Goal: Task Accomplishment & Management: Use online tool/utility

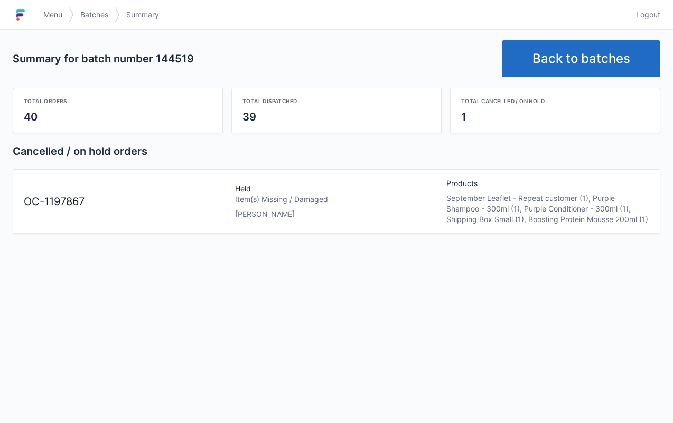
click at [533, 194] on div "September Leaflet - Repeat customer (1), Purple Shampoo - 300ml (1), Purple Con…" at bounding box center [548, 209] width 203 height 32
click at [56, 7] on link "Menu" at bounding box center [53, 14] width 32 height 19
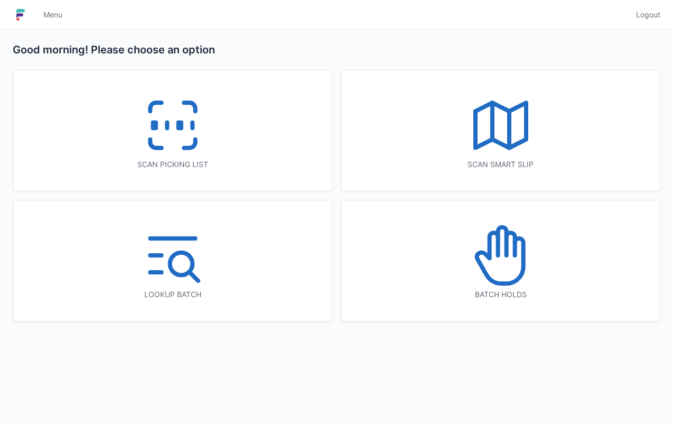
click at [522, 273] on icon at bounding box center [500, 260] width 47 height 45
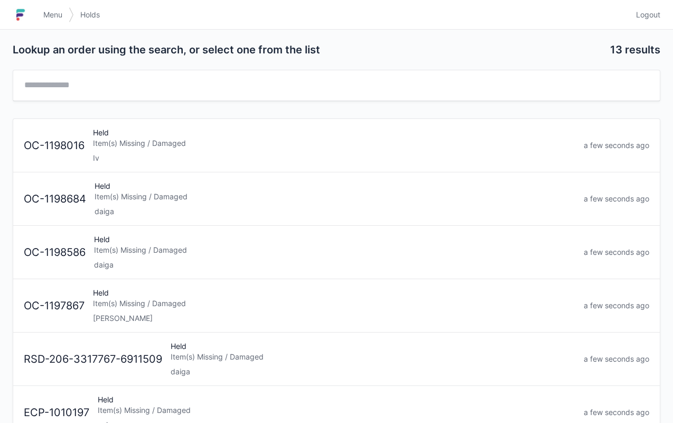
click at [295, 313] on div "[PERSON_NAME]" at bounding box center [334, 318] width 483 height 11
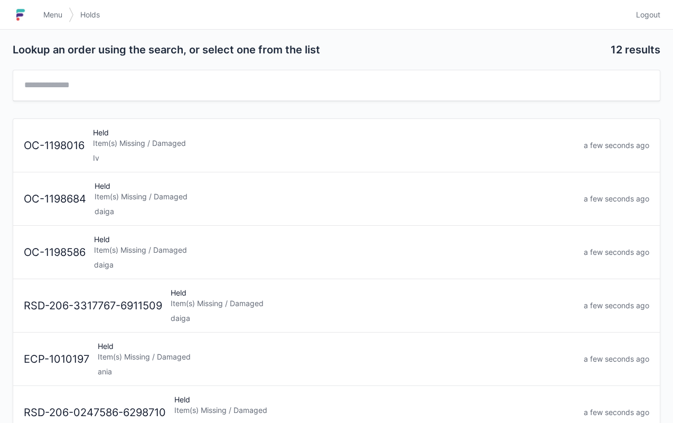
click at [55, 14] on span "Menu" at bounding box center [52, 15] width 19 height 11
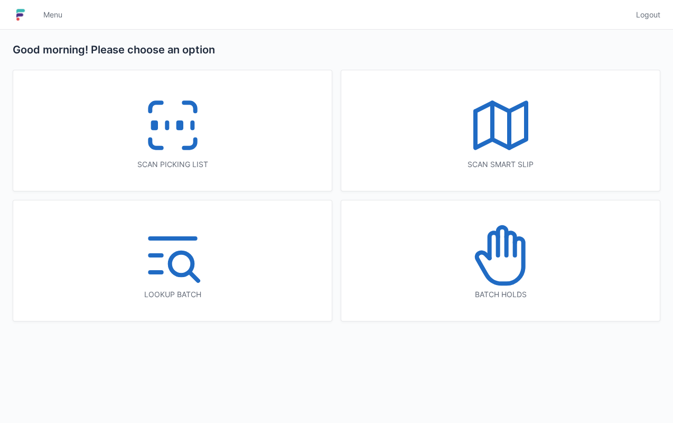
click at [170, 150] on icon at bounding box center [173, 125] width 68 height 68
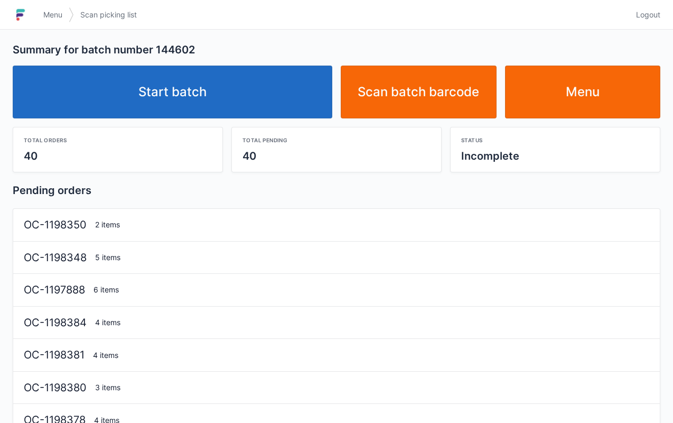
click at [263, 104] on link "Start batch" at bounding box center [173, 92] width 320 height 53
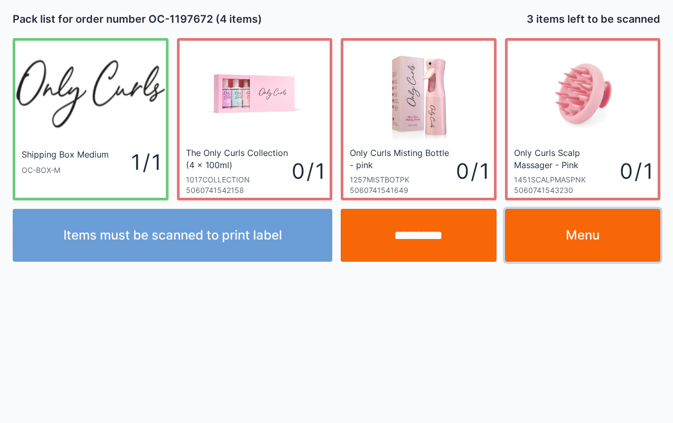
click at [606, 241] on link "Menu" at bounding box center [583, 235] width 156 height 53
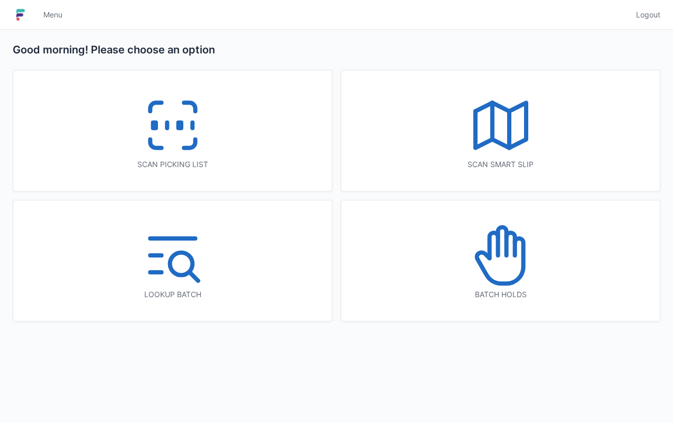
click at [206, 152] on icon at bounding box center [173, 125] width 68 height 68
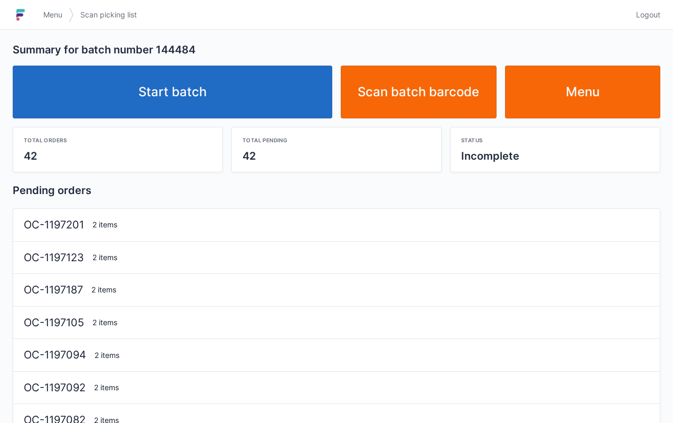
click at [291, 101] on link "Start batch" at bounding box center [173, 92] width 320 height 53
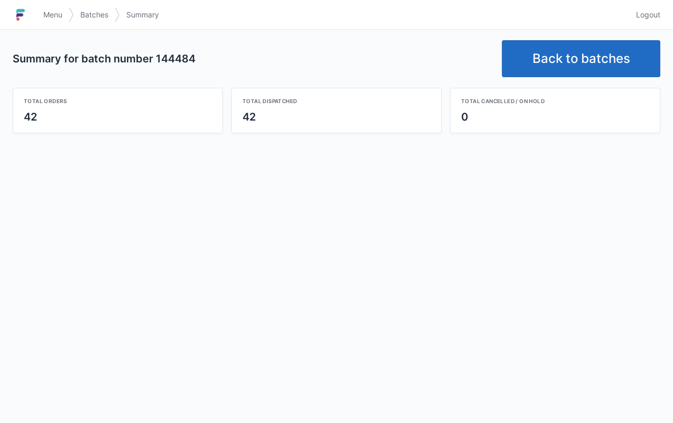
click at [589, 74] on link "Back to batches" at bounding box center [581, 58] width 159 height 37
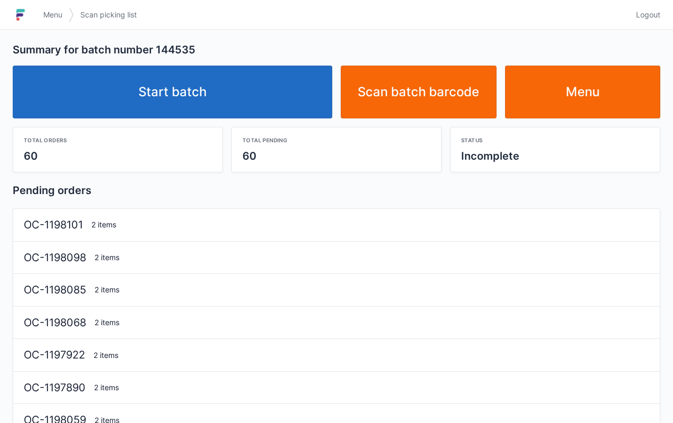
click at [284, 79] on link "Start batch" at bounding box center [173, 92] width 320 height 53
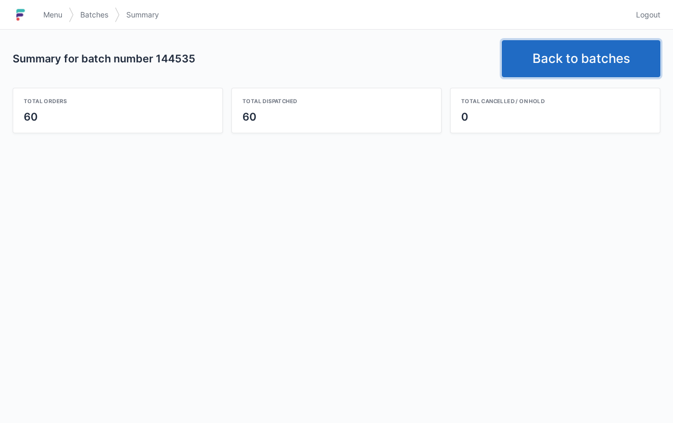
click at [575, 64] on link "Back to batches" at bounding box center [581, 58] width 159 height 37
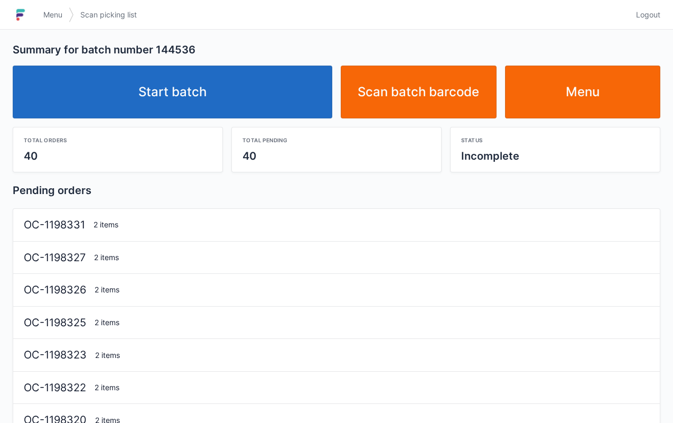
click at [266, 90] on link "Start batch" at bounding box center [173, 92] width 320 height 53
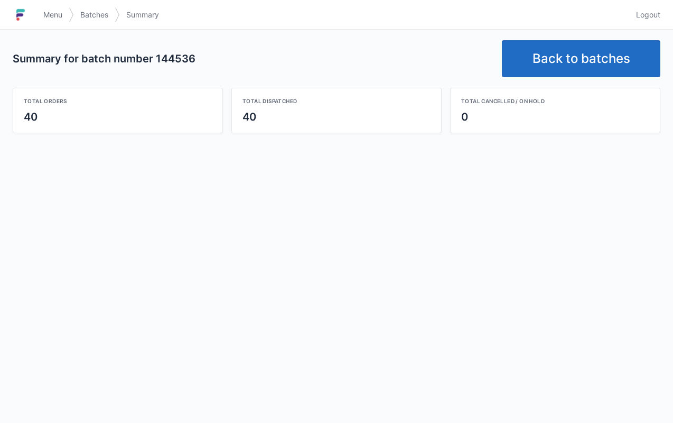
click at [589, 59] on link "Back to batches" at bounding box center [581, 58] width 159 height 37
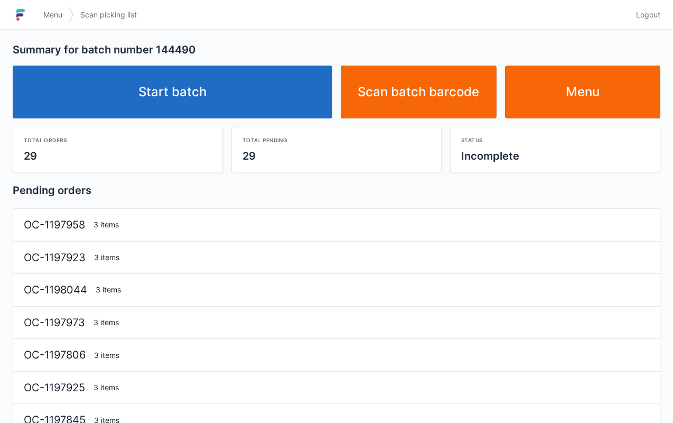
click at [301, 80] on link "Start batch" at bounding box center [173, 92] width 320 height 53
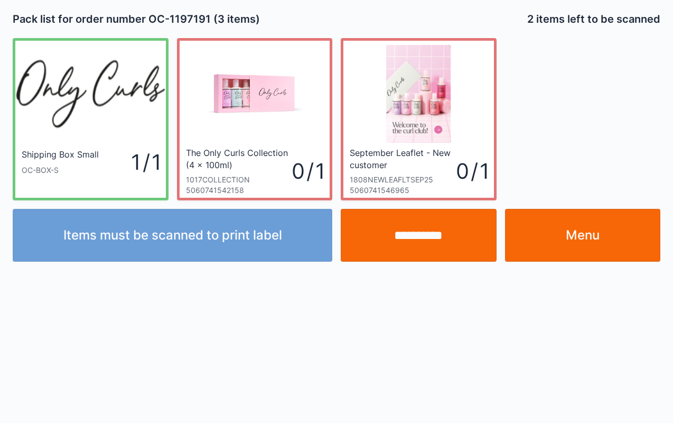
click at [602, 248] on link "Menu" at bounding box center [583, 235] width 156 height 53
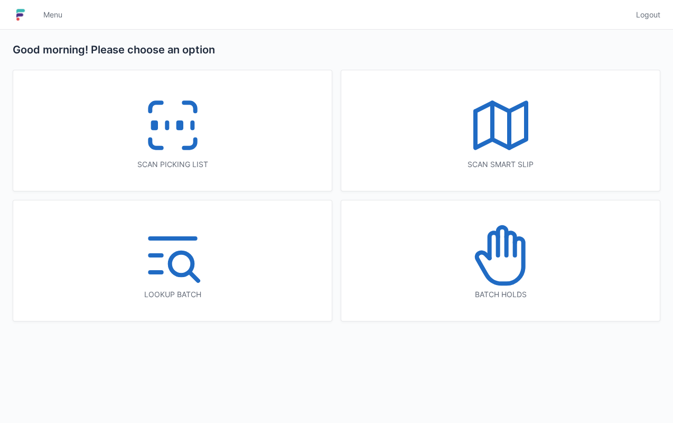
click at [193, 130] on icon at bounding box center [173, 125] width 68 height 68
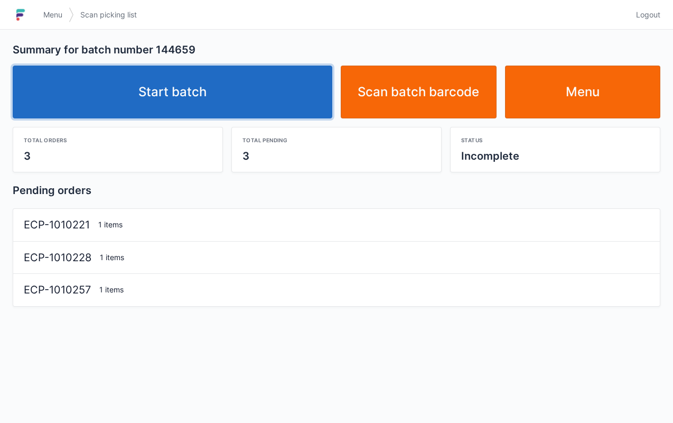
click at [277, 100] on link "Start batch" at bounding box center [173, 92] width 320 height 53
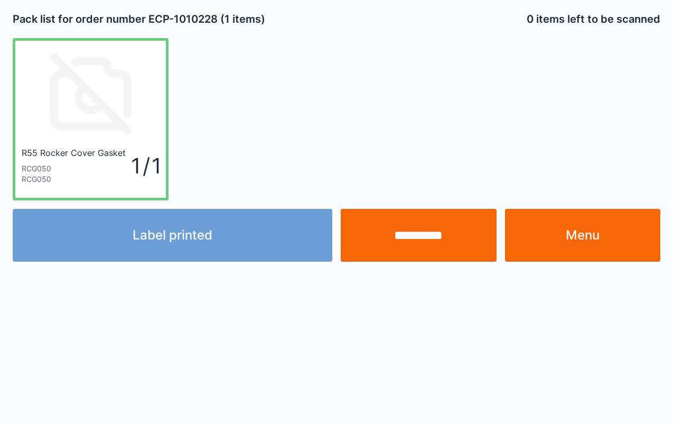
click at [597, 224] on link "Menu" at bounding box center [583, 235] width 156 height 53
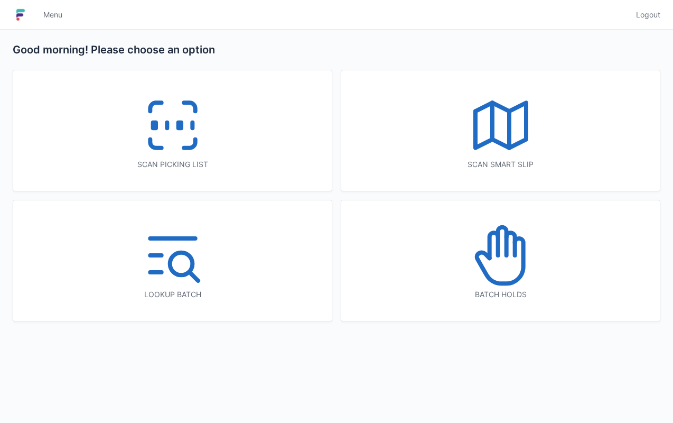
click at [242, 165] on div "Scan picking list" at bounding box center [172, 164] width 276 height 11
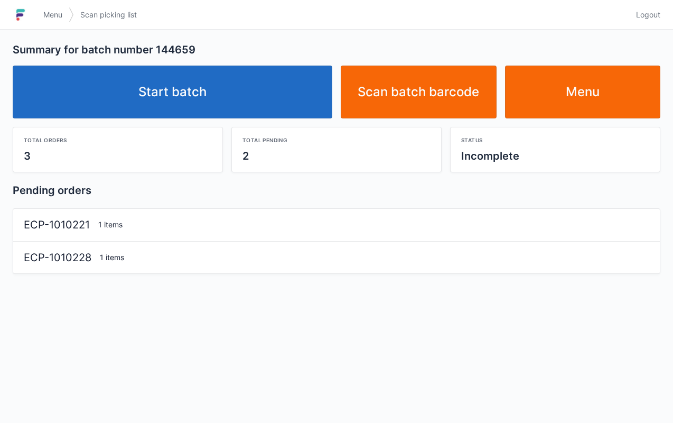
click at [276, 103] on link "Start batch" at bounding box center [173, 92] width 320 height 53
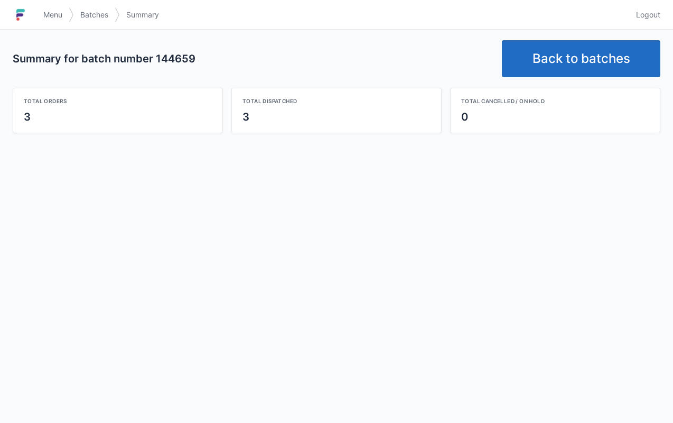
click at [560, 70] on link "Back to batches" at bounding box center [581, 58] width 159 height 37
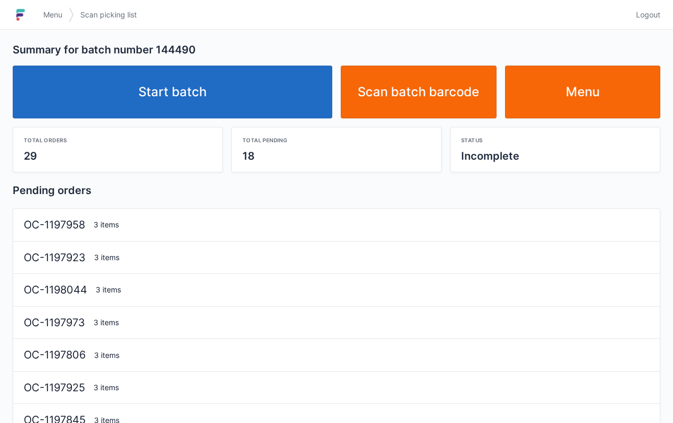
click at [252, 88] on link "Start batch" at bounding box center [173, 92] width 320 height 53
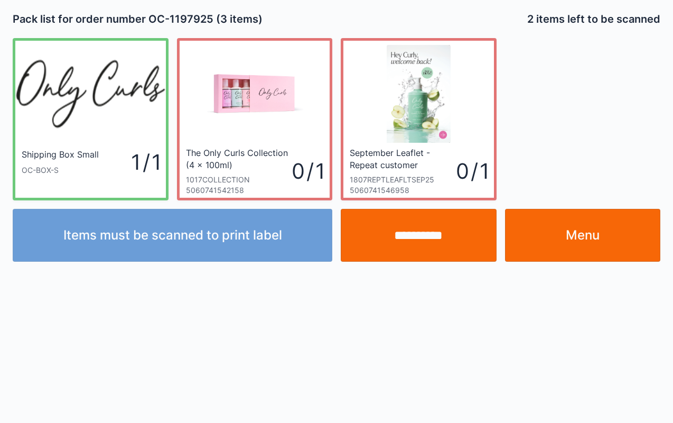
click at [592, 239] on link "Menu" at bounding box center [583, 235] width 156 height 53
